Goal: Task Accomplishment & Management: Manage account settings

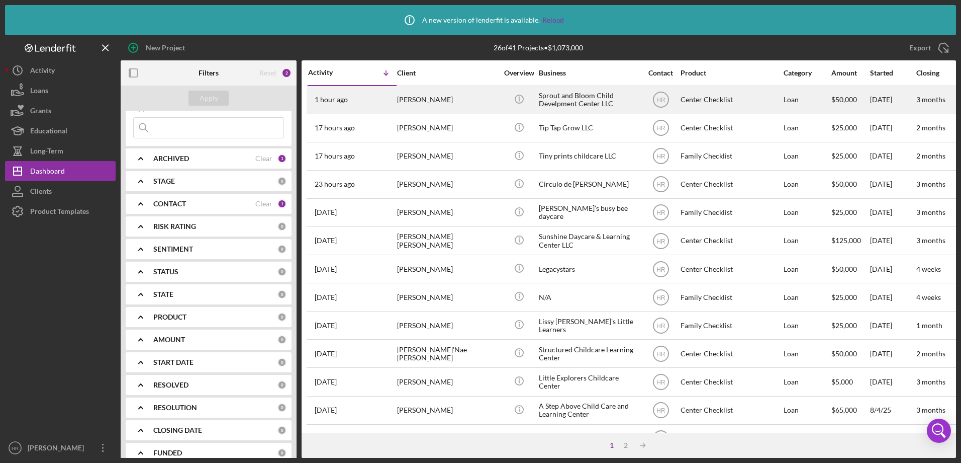
click at [414, 111] on div "[PERSON_NAME]" at bounding box center [447, 99] width 101 height 27
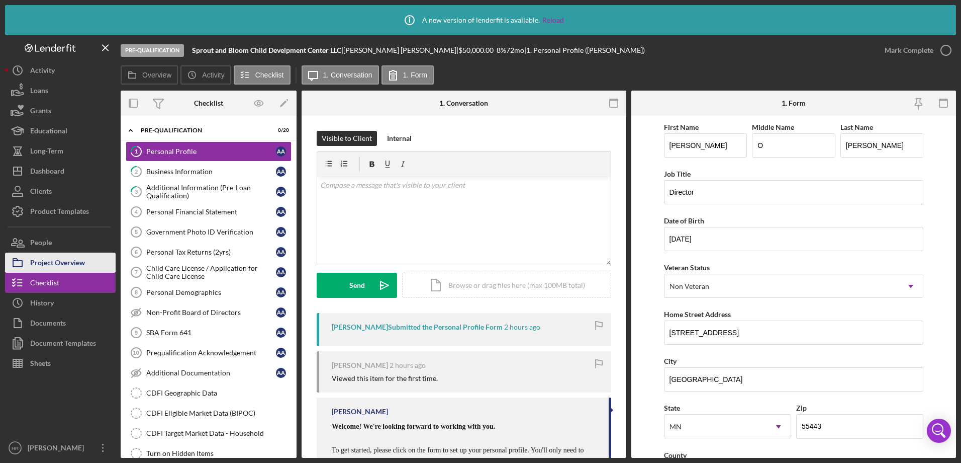
click at [61, 258] on div "Project Overview" at bounding box center [57, 263] width 55 height 23
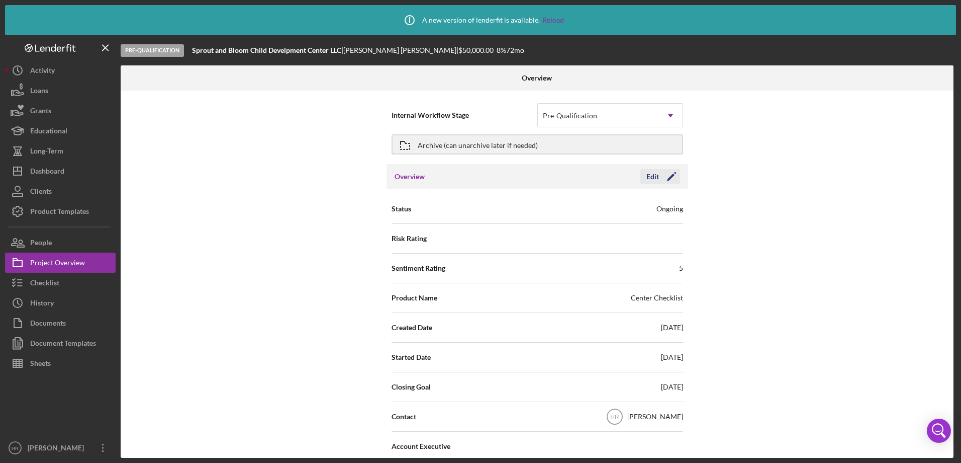
click at [653, 177] on div "Edit" at bounding box center [653, 176] width 13 height 15
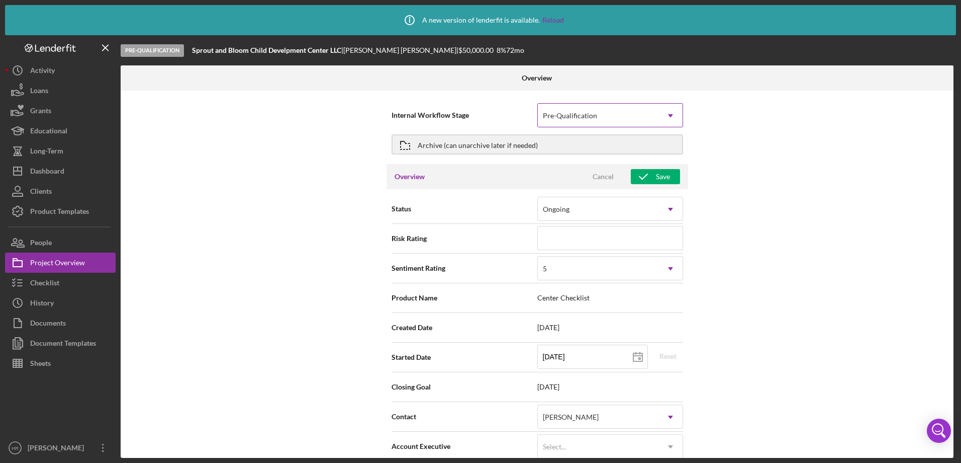
click at [617, 117] on div "Pre-Qualification" at bounding box center [598, 115] width 121 height 23
drag, startPoint x: 741, startPoint y: 169, endPoint x: 700, endPoint y: 134, distance: 53.8
click at [745, 166] on div "Internal Workflow Stage Pre-Qualification Icon/Dropdown Arrow Archive (can unar…" at bounding box center [537, 273] width 833 height 367
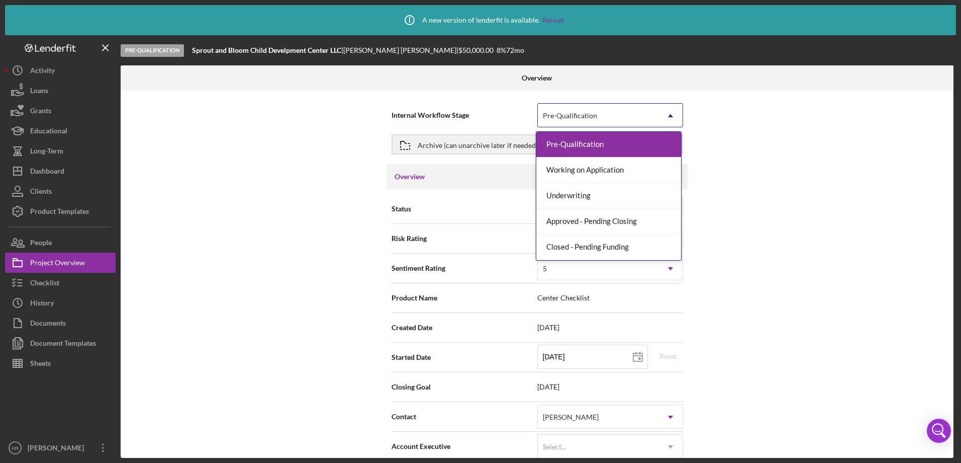
click at [628, 113] on div "Pre-Qualification" at bounding box center [598, 115] width 121 height 23
click at [757, 152] on div "Internal Workflow Stage 5 results available. Use Up and Down to choose options,…" at bounding box center [537, 273] width 833 height 367
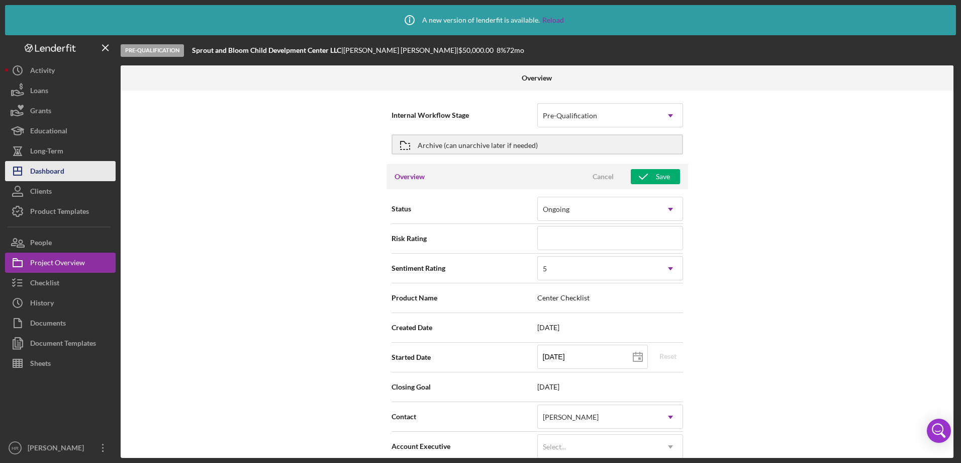
click at [61, 168] on div "Dashboard" at bounding box center [47, 172] width 34 height 23
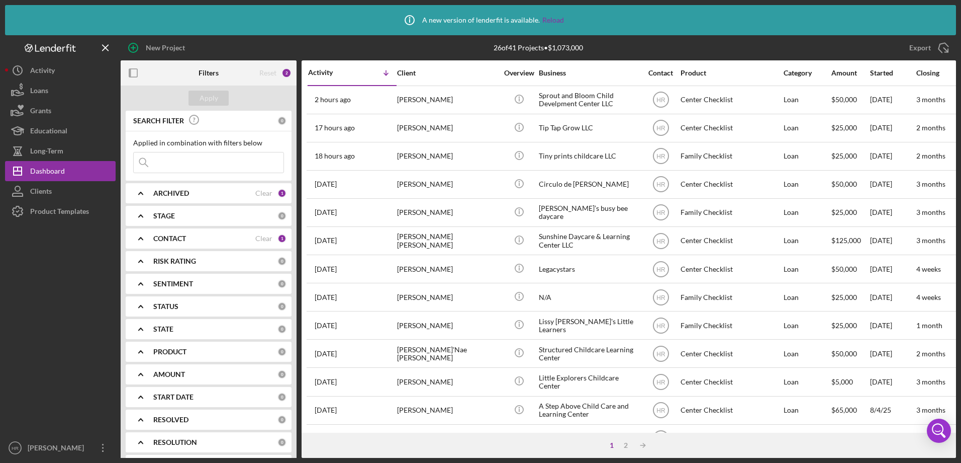
click at [153, 240] on b "CONTACT" at bounding box center [169, 238] width 33 height 8
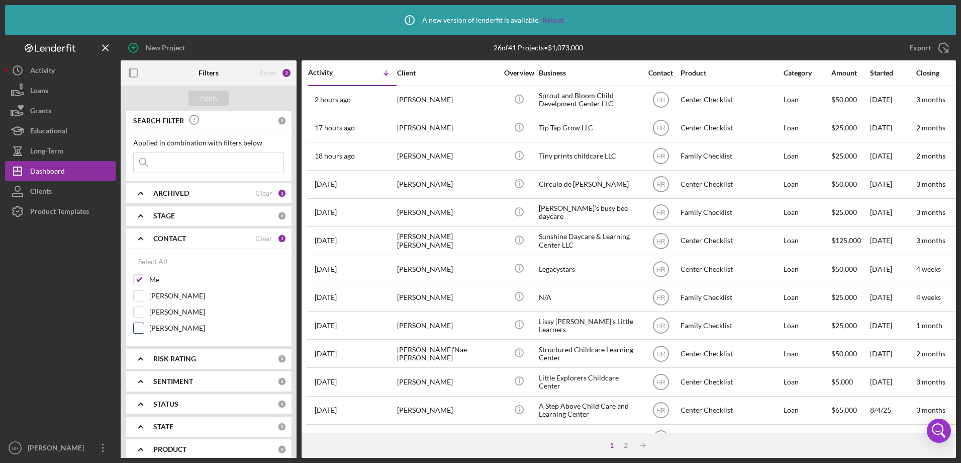
click at [157, 324] on label "[PERSON_NAME]" at bounding box center [216, 328] width 135 height 10
click at [144, 324] on input "[PERSON_NAME]" at bounding box center [139, 328] width 10 height 10
checkbox input "true"
click at [197, 97] on button "Apply" at bounding box center [209, 97] width 40 height 15
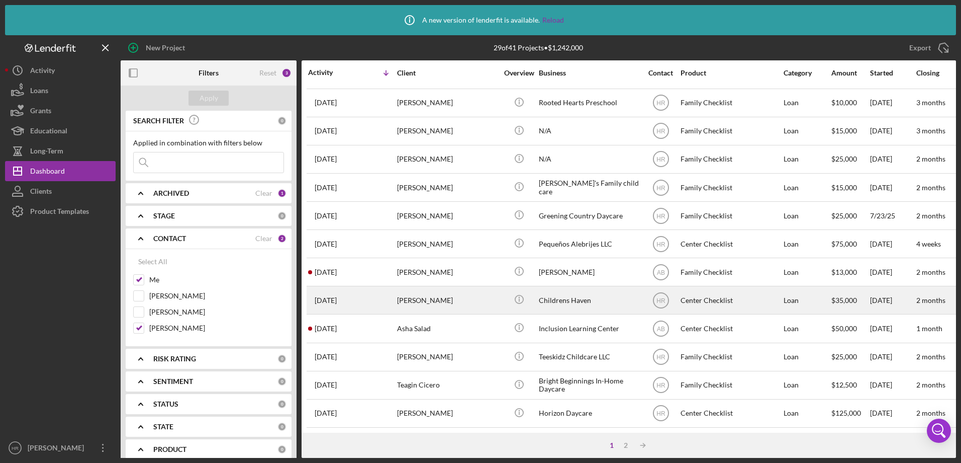
scroll to position [371, 0]
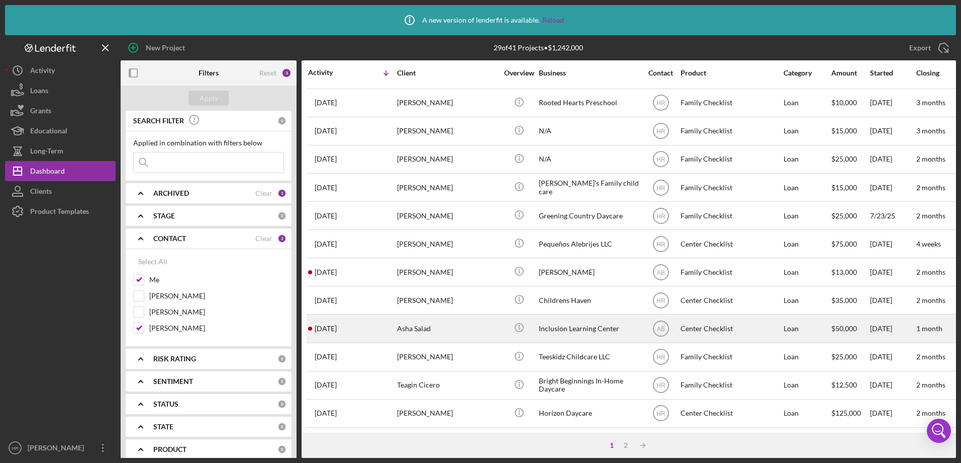
click at [435, 314] on td "Asha Salad" at bounding box center [448, 328] width 103 height 28
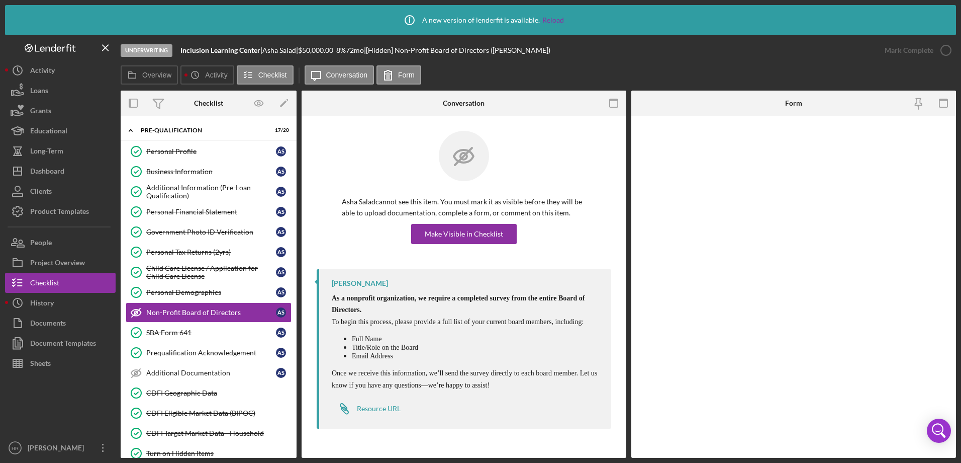
scroll to position [26, 0]
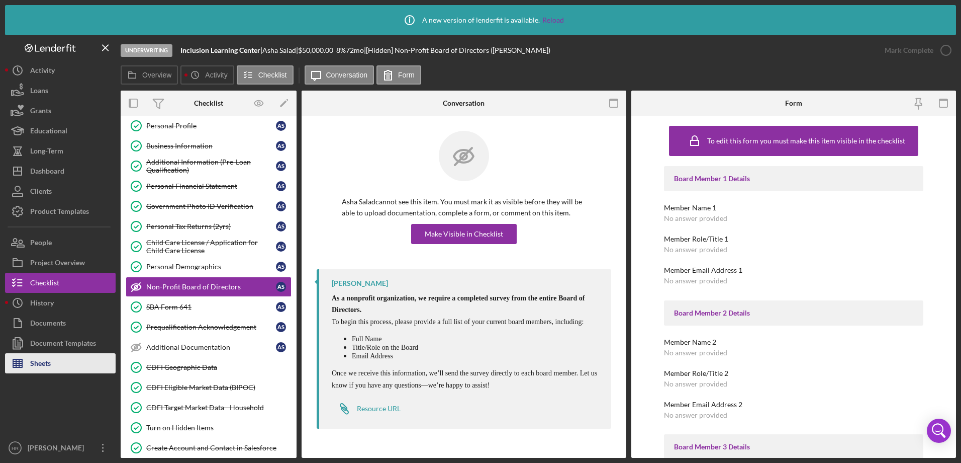
click at [37, 365] on div "Sheets" at bounding box center [40, 364] width 21 height 23
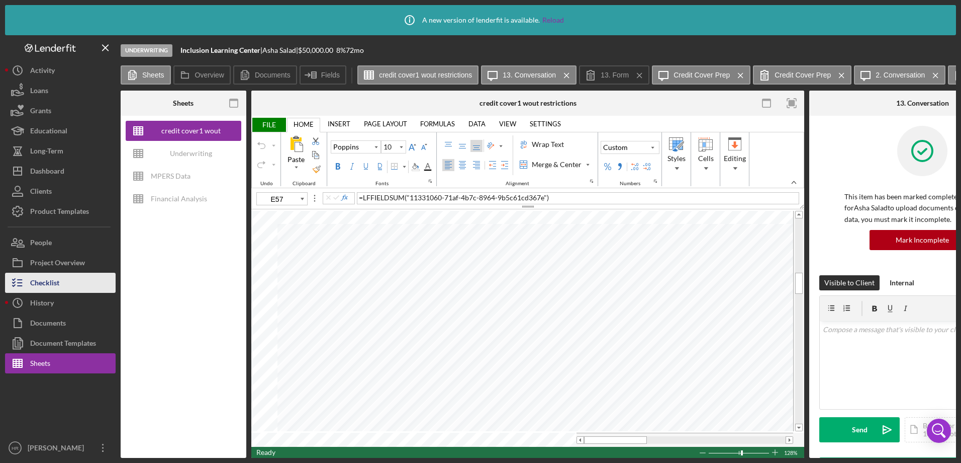
click at [50, 278] on div "Checklist" at bounding box center [44, 283] width 29 height 23
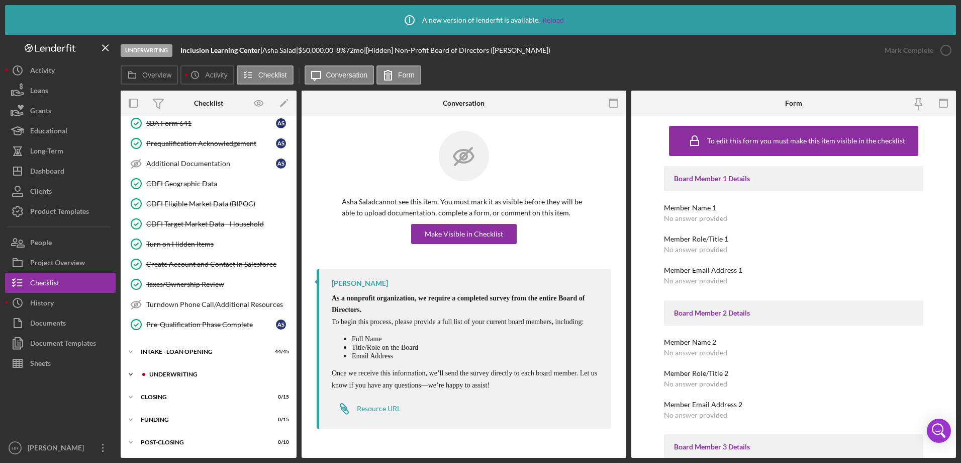
click at [186, 368] on div "Icon/Expander UNDERWRITING 1 / 20" at bounding box center [209, 374] width 176 height 20
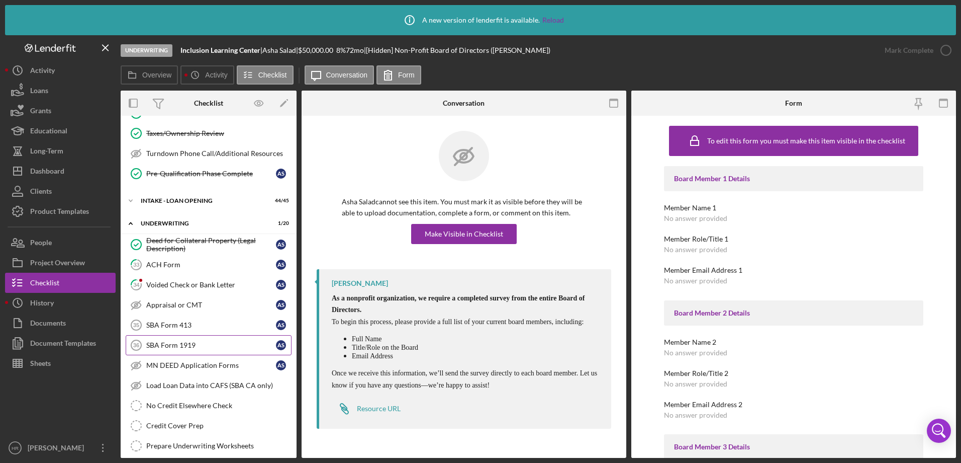
scroll to position [410, 0]
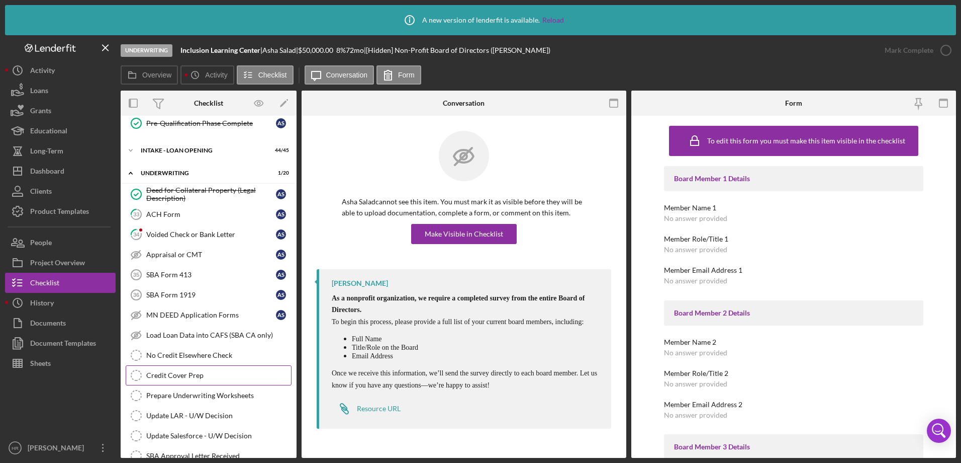
click at [180, 377] on div "Credit Cover Prep" at bounding box center [218, 375] width 145 height 8
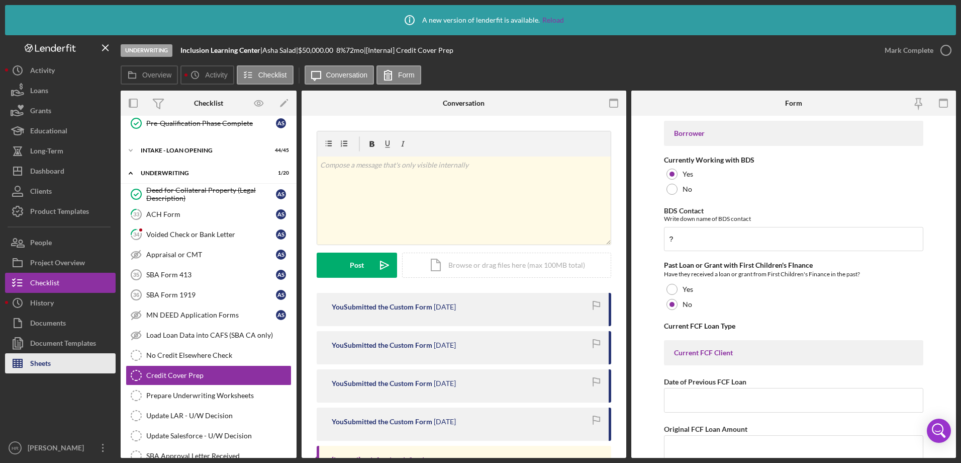
click at [57, 359] on button "Sheets" at bounding box center [60, 363] width 111 height 20
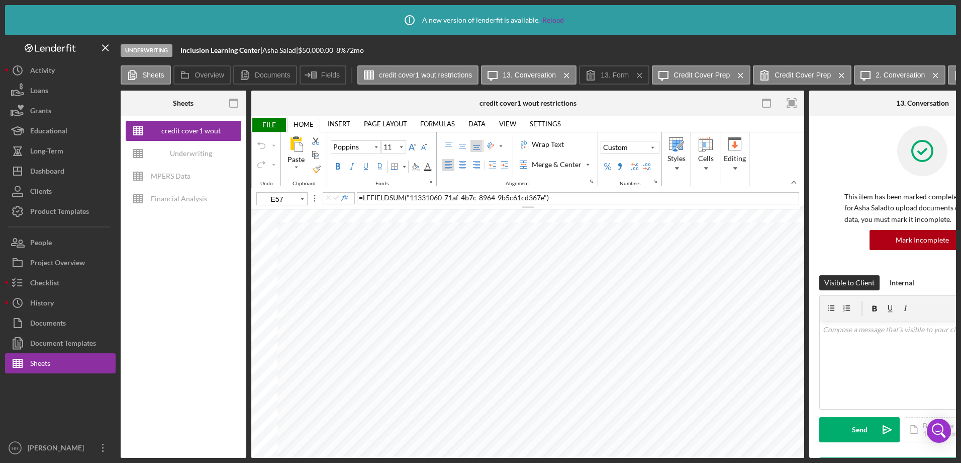
type input "10"
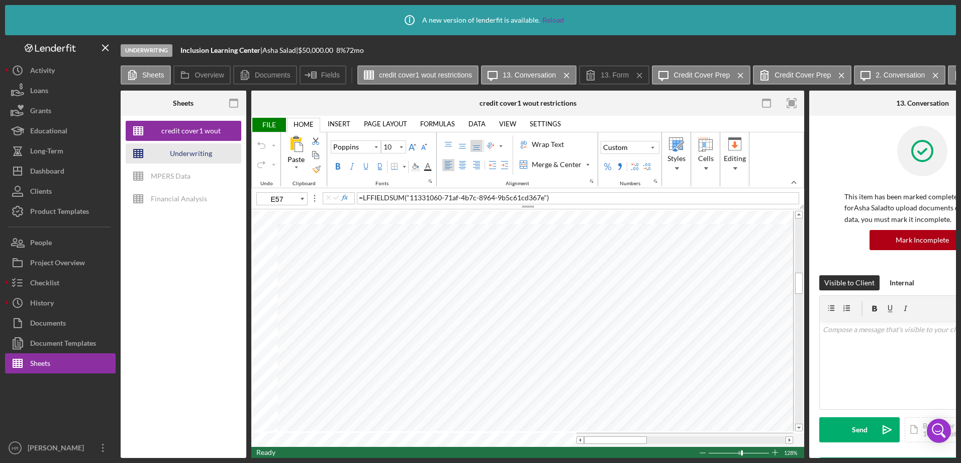
click at [175, 151] on div "Underwriting Worksheets - Template 2022" at bounding box center [191, 153] width 80 height 20
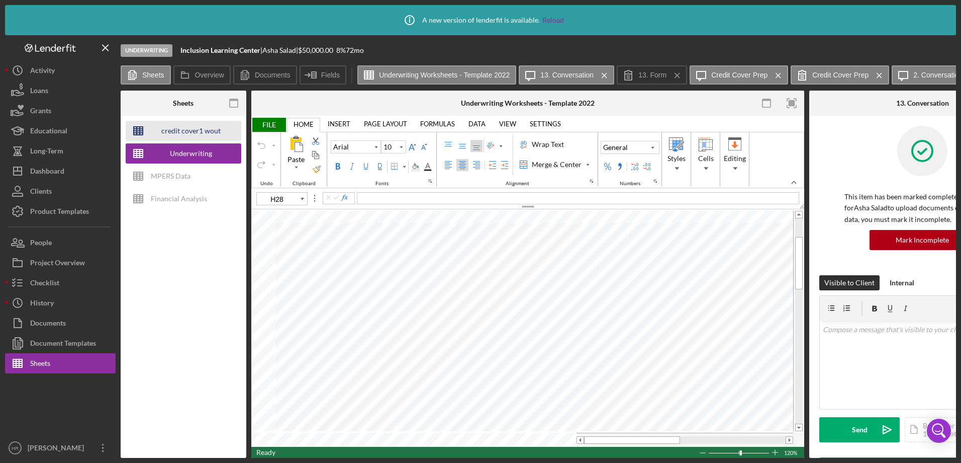
click at [197, 134] on div "credit cover1 wout restrictions" at bounding box center [191, 131] width 80 height 20
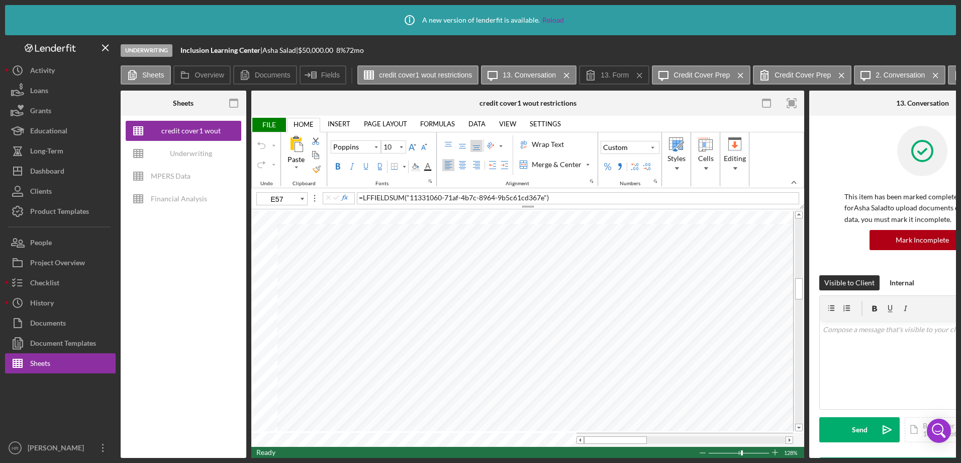
drag, startPoint x: 406, startPoint y: 455, endPoint x: 467, endPoint y: 455, distance: 60.8
click at [467, 455] on div "Icon/Info A new version of lenderfit is available. Reload Underwriting Inclusio…" at bounding box center [480, 231] width 961 height 463
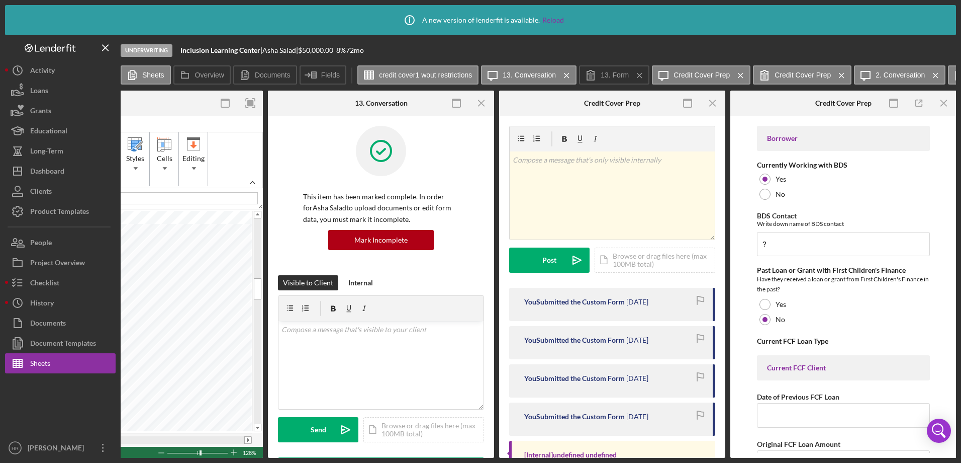
scroll to position [0, 544]
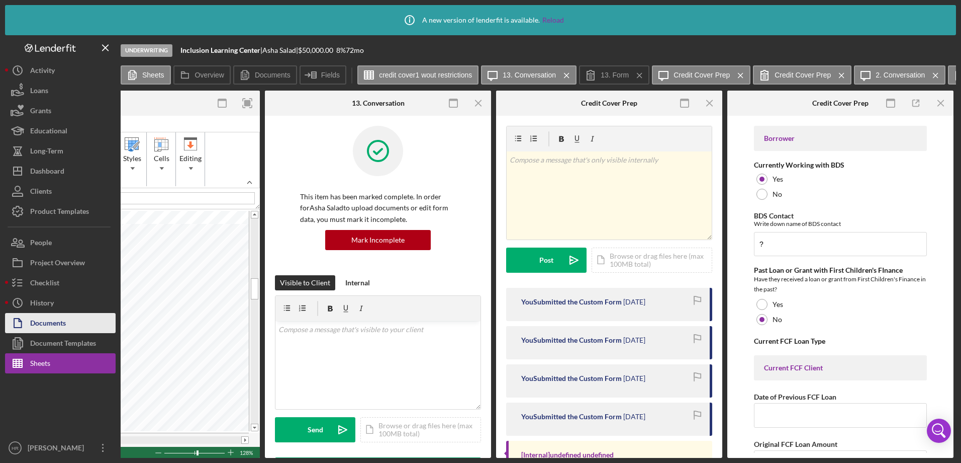
click at [61, 327] on div "Documents" at bounding box center [48, 324] width 36 height 23
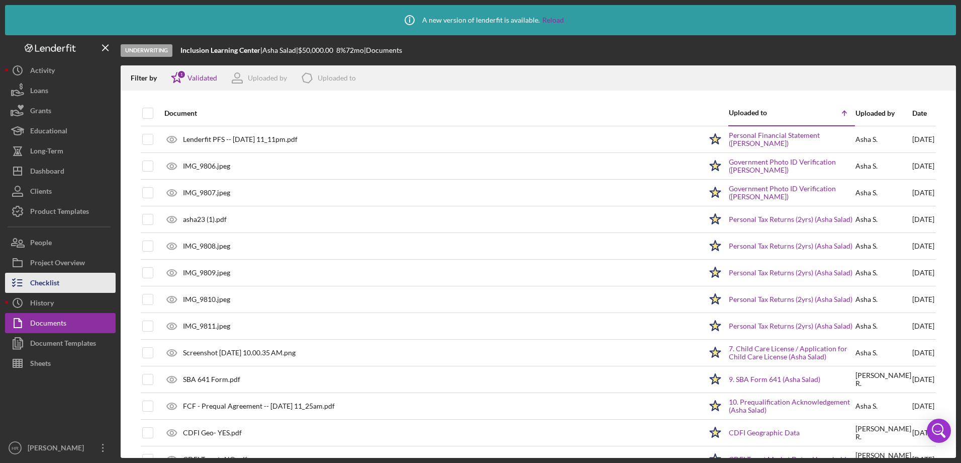
click at [50, 280] on div "Checklist" at bounding box center [44, 283] width 29 height 23
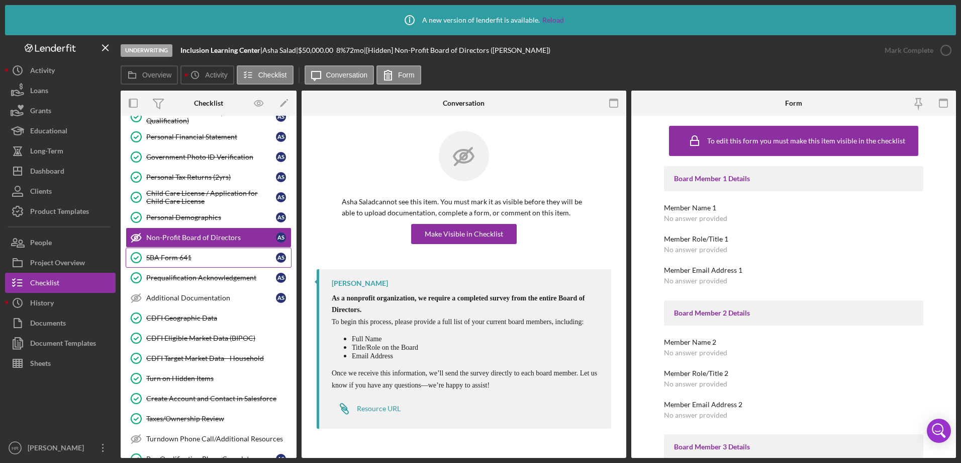
scroll to position [209, 0]
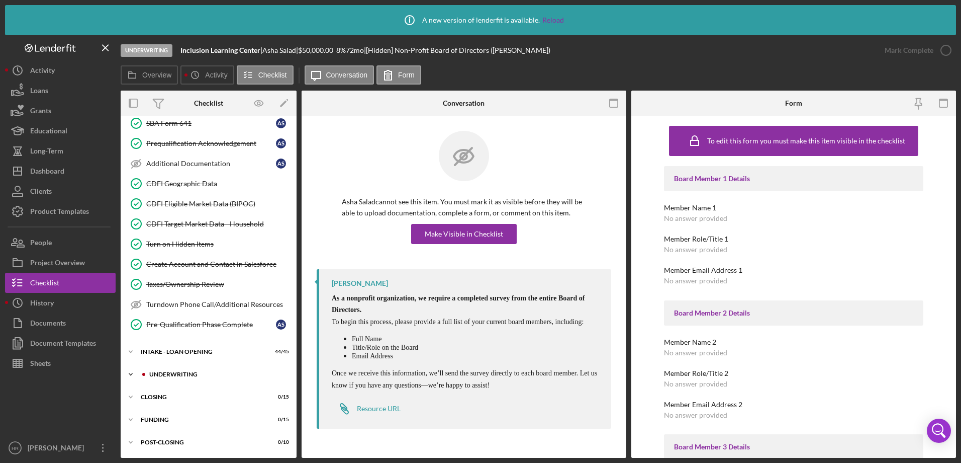
click at [174, 369] on div "Icon/Expander UNDERWRITING 1 / 20" at bounding box center [209, 374] width 176 height 20
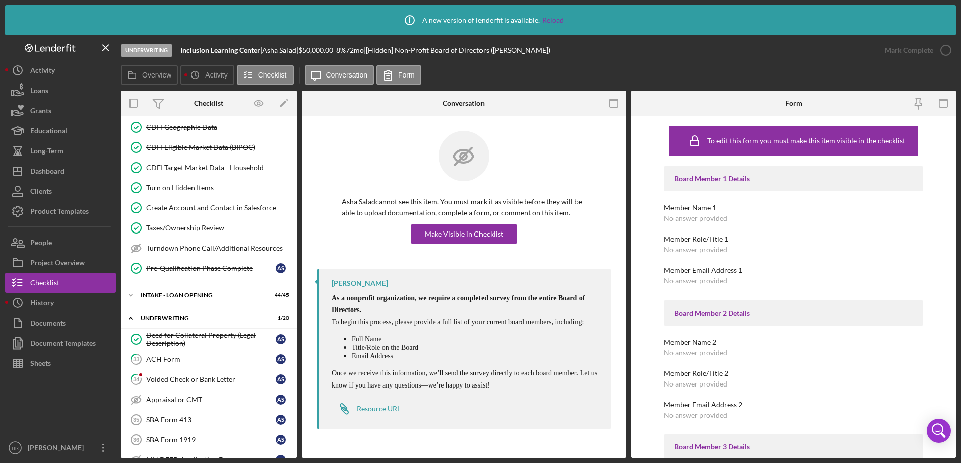
scroll to position [461, 0]
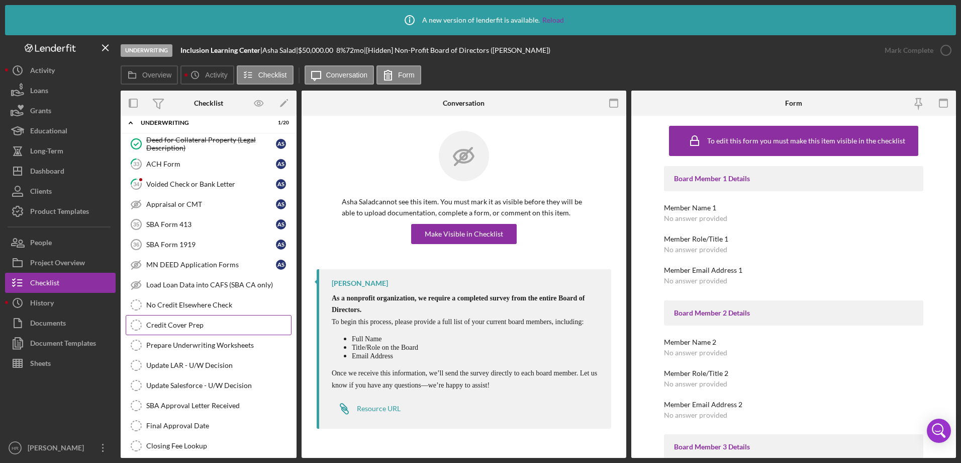
click at [202, 322] on div "Credit Cover Prep" at bounding box center [218, 325] width 145 height 8
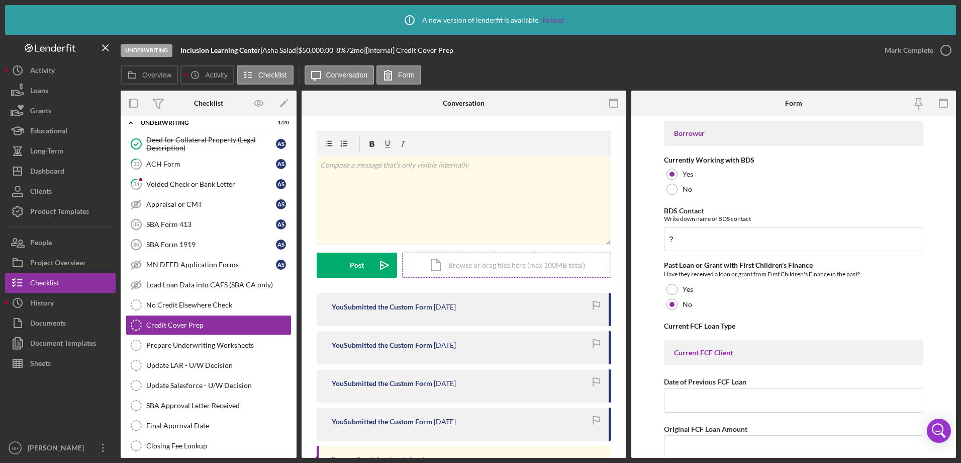
click at [483, 267] on div "Icon/Document Browse or drag files here (max 100MB total) Tap to choose files o…" at bounding box center [506, 264] width 209 height 25
click at [45, 370] on div "Sheets" at bounding box center [40, 364] width 21 height 23
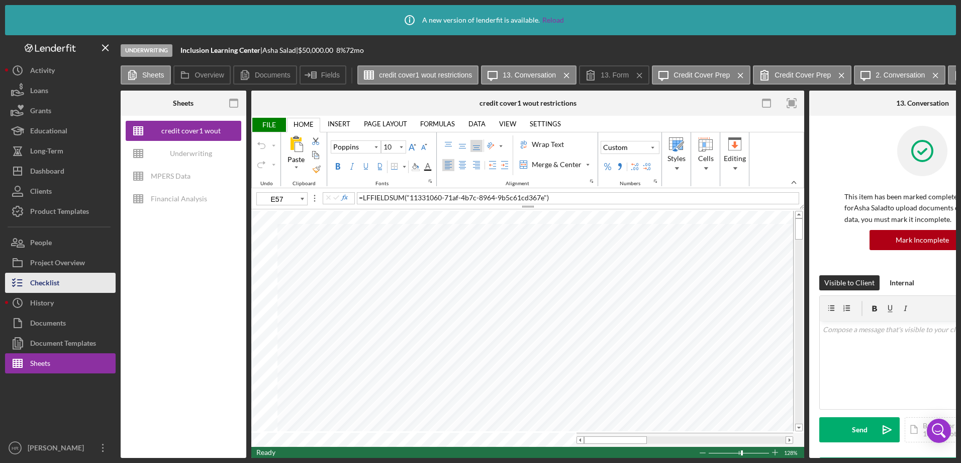
click at [60, 280] on button "Checklist" at bounding box center [60, 282] width 111 height 20
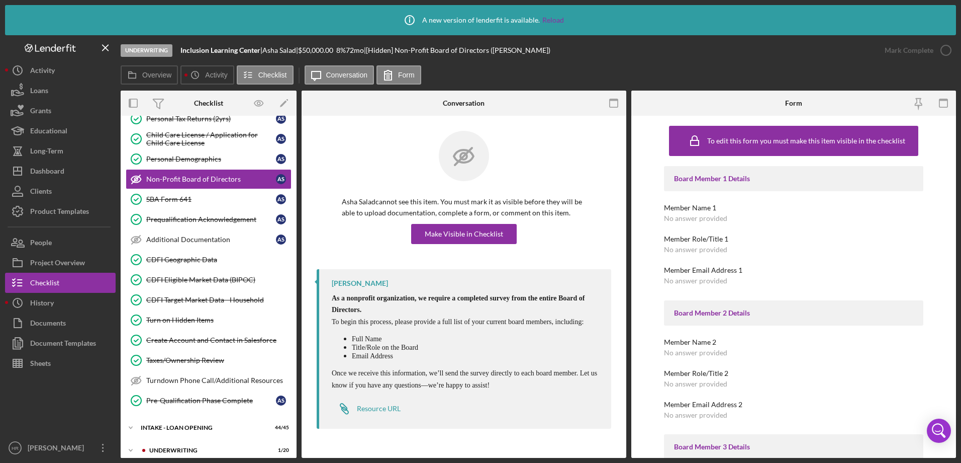
scroll to position [209, 0]
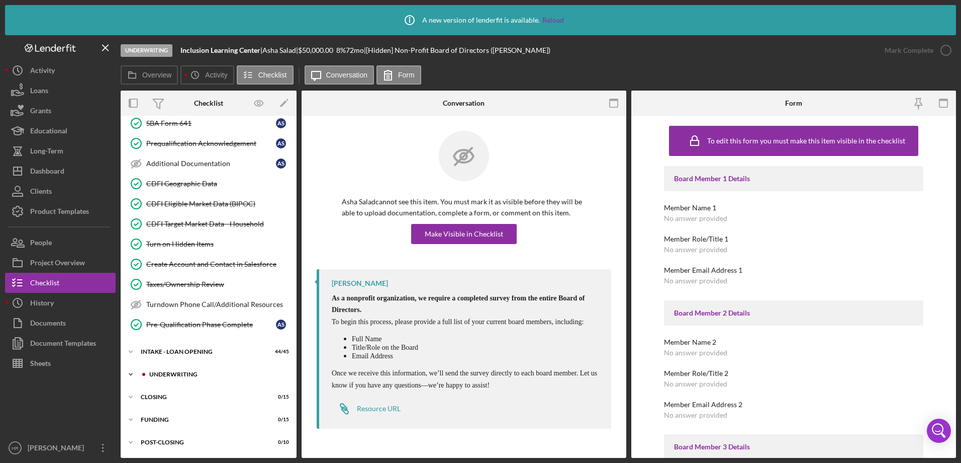
click at [178, 371] on div "UNDERWRITING" at bounding box center [216, 374] width 135 height 6
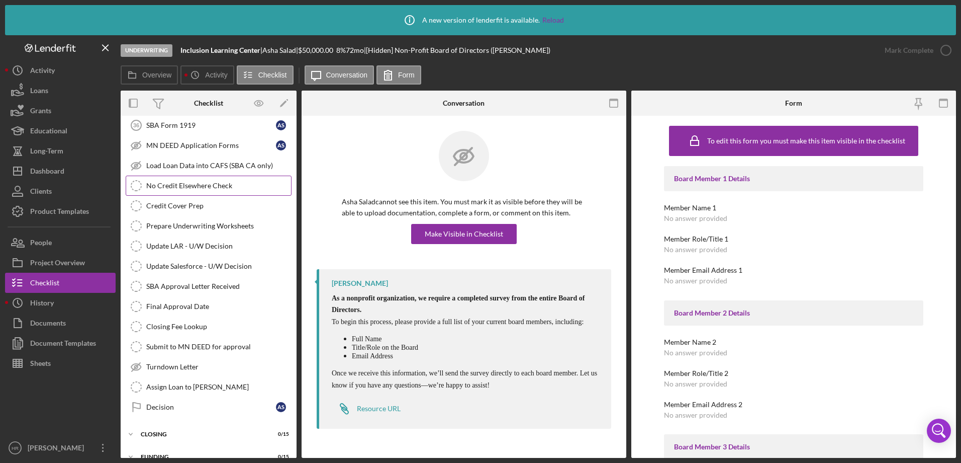
scroll to position [516, 0]
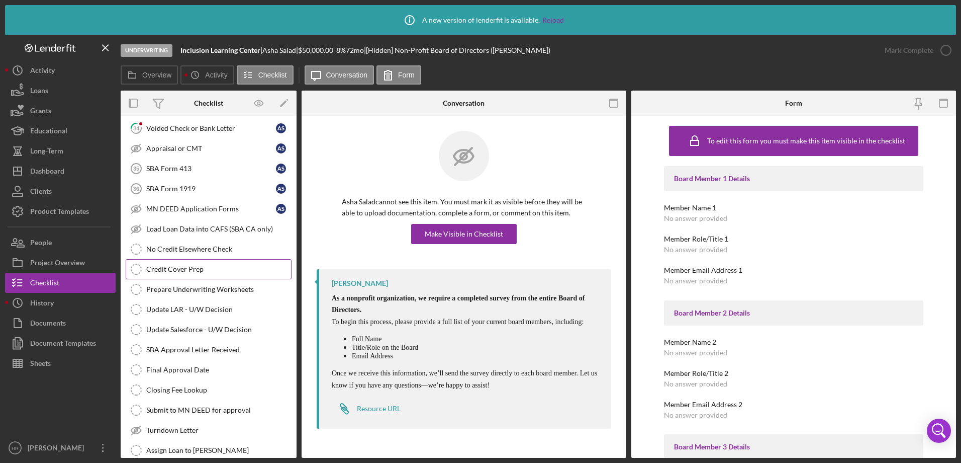
click at [195, 270] on div "Credit Cover Prep" at bounding box center [218, 269] width 145 height 8
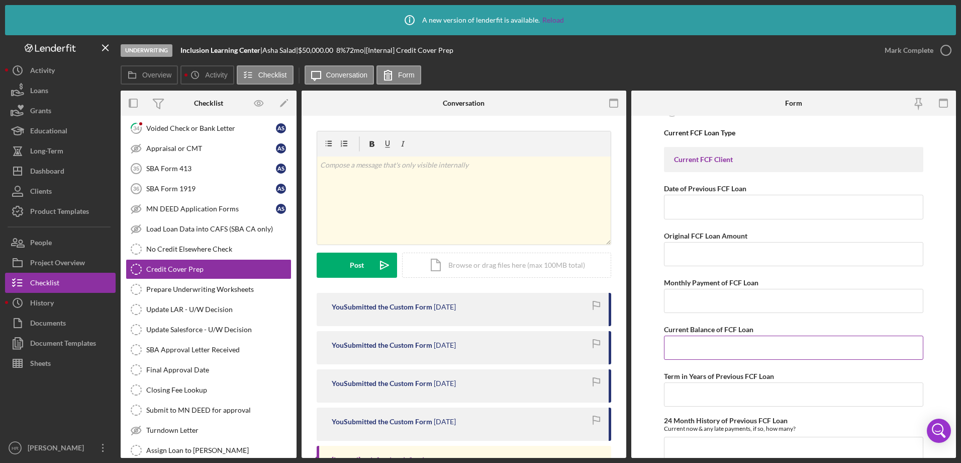
scroll to position [201, 0]
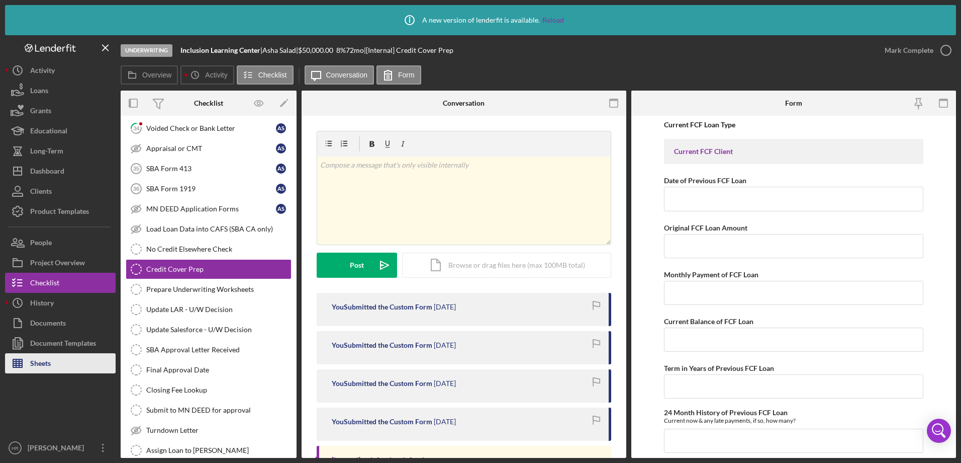
click at [82, 355] on button "Sheets" at bounding box center [60, 363] width 111 height 20
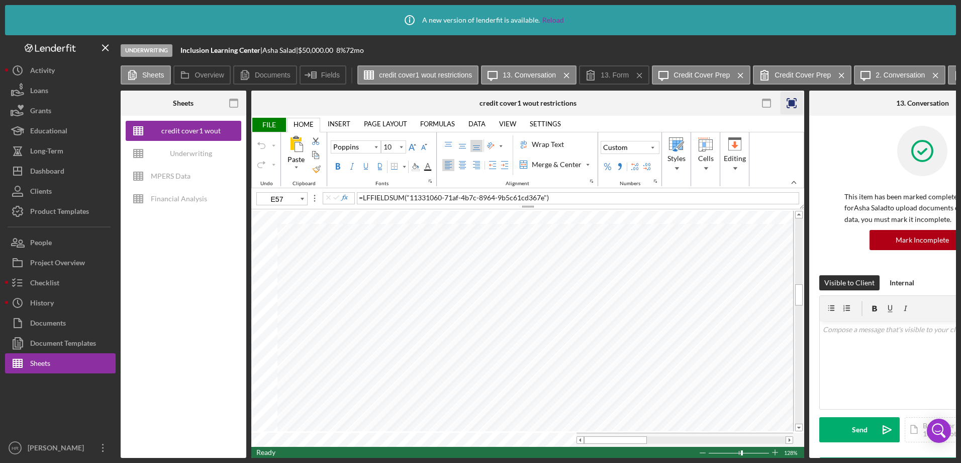
click at [791, 103] on rect "button" at bounding box center [792, 103] width 7 height 7
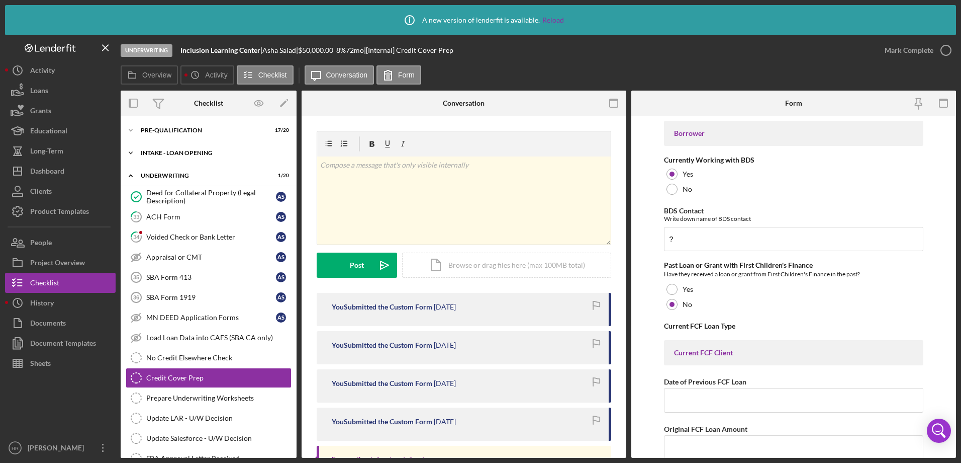
click at [179, 147] on div "Icon/Expander INTAKE - LOAN OPENING 44 / 45" at bounding box center [209, 153] width 176 height 20
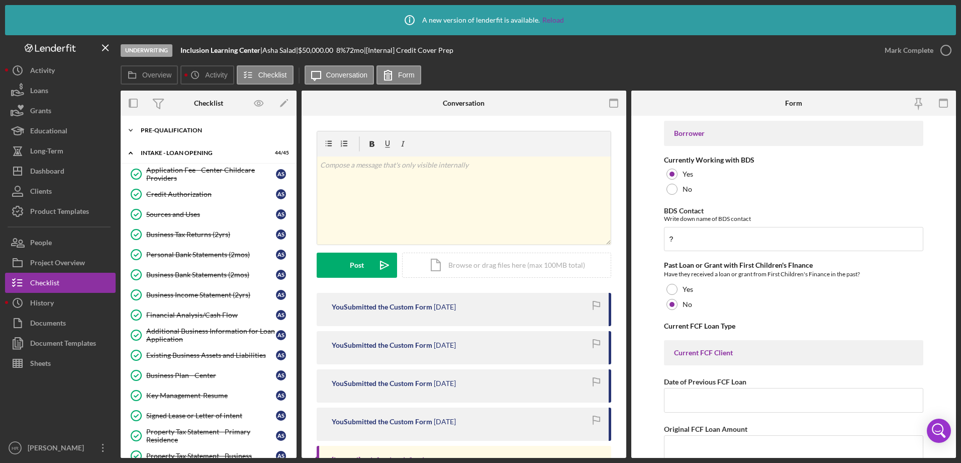
click at [169, 133] on div "Icon/Expander Pre-Qualification 17 / 20" at bounding box center [209, 130] width 176 height 20
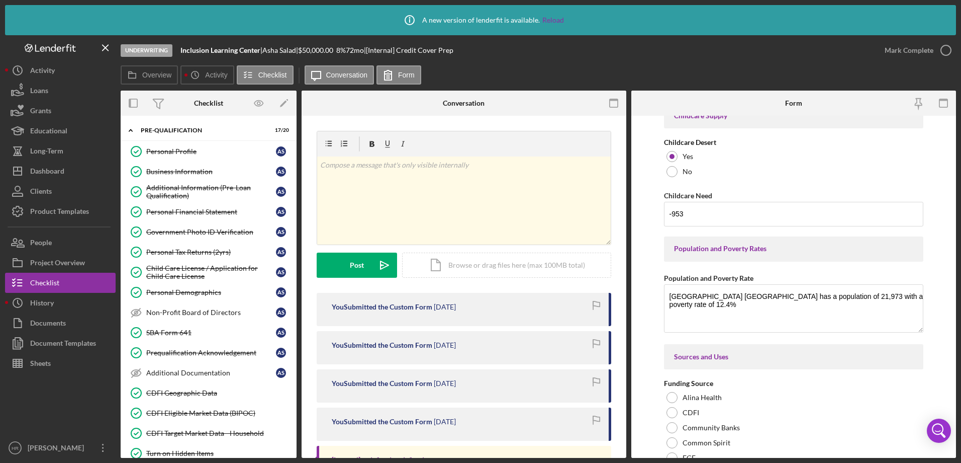
scroll to position [1558, 0]
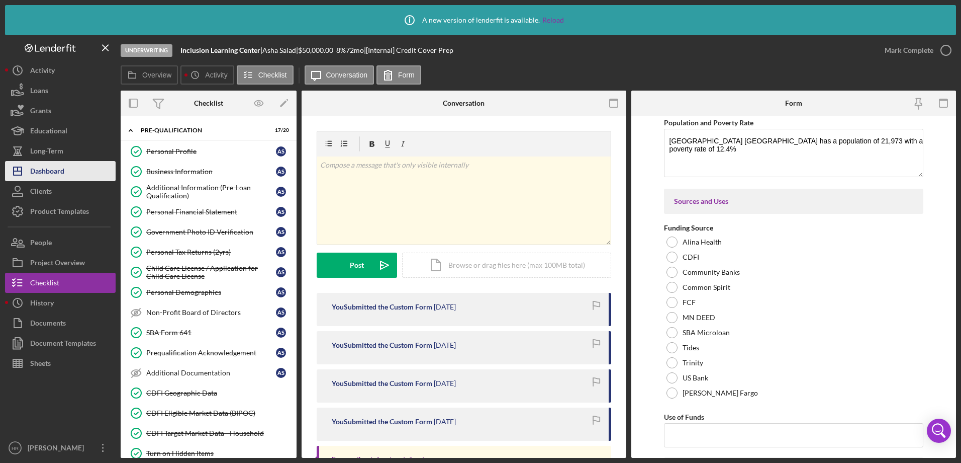
click at [54, 169] on div "Dashboard" at bounding box center [47, 172] width 34 height 23
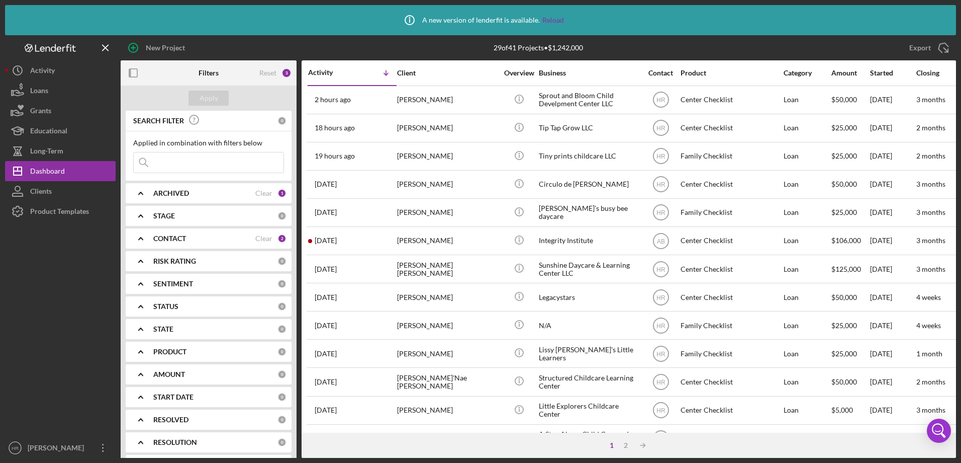
click at [192, 239] on div "CONTACT" at bounding box center [204, 238] width 102 height 8
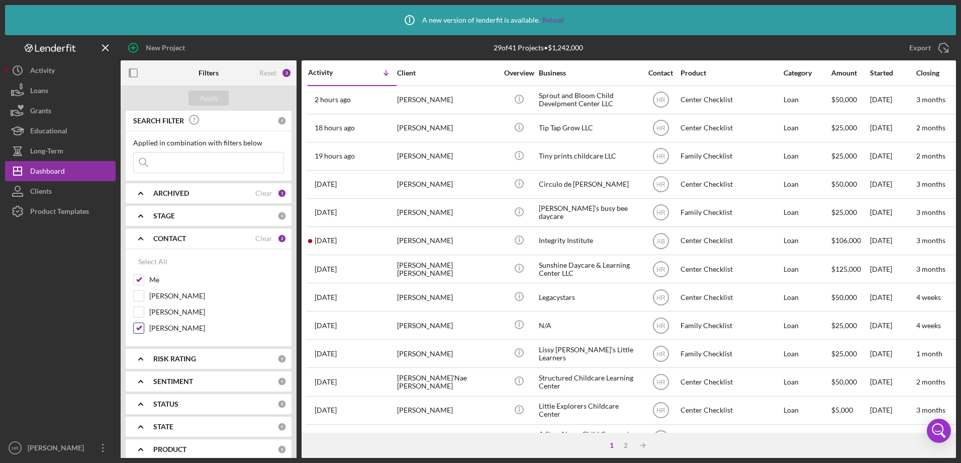
click at [173, 327] on label "[PERSON_NAME]" at bounding box center [216, 328] width 135 height 10
click at [144, 327] on input "[PERSON_NAME]" at bounding box center [139, 328] width 10 height 10
checkbox input "false"
click at [207, 94] on div "Apply" at bounding box center [209, 97] width 19 height 15
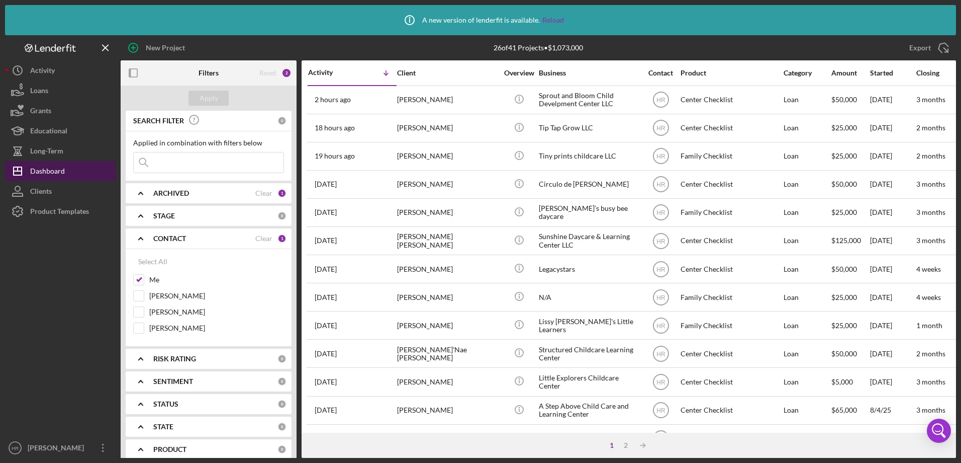
click at [65, 169] on button "Icon/Dashboard Dashboard" at bounding box center [60, 171] width 111 height 20
